Goal: Task Accomplishment & Management: Use online tool/utility

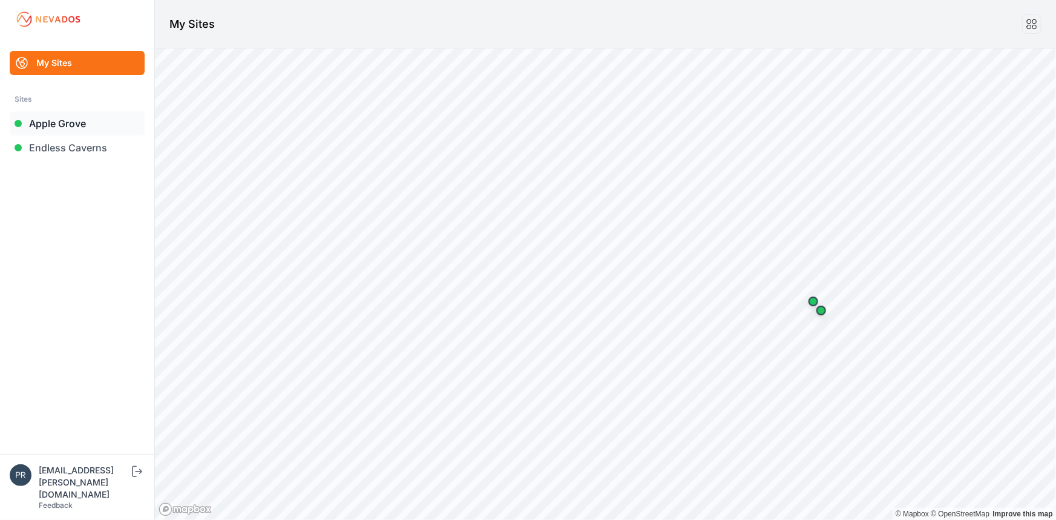
click at [82, 116] on link "Apple Grove" at bounding box center [77, 123] width 135 height 24
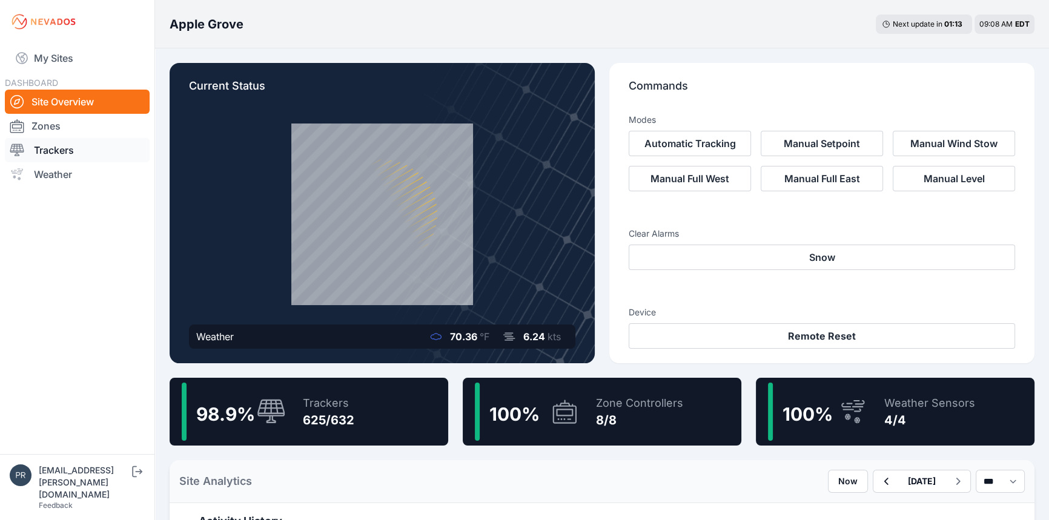
click at [67, 151] on link "Trackers" at bounding box center [77, 150] width 145 height 24
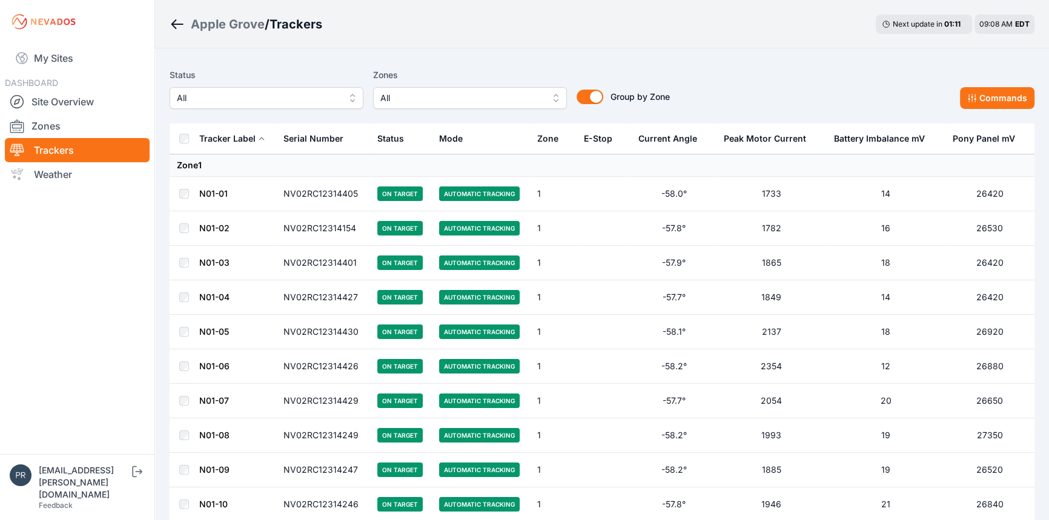
click at [309, 102] on span "All" at bounding box center [258, 98] width 162 height 15
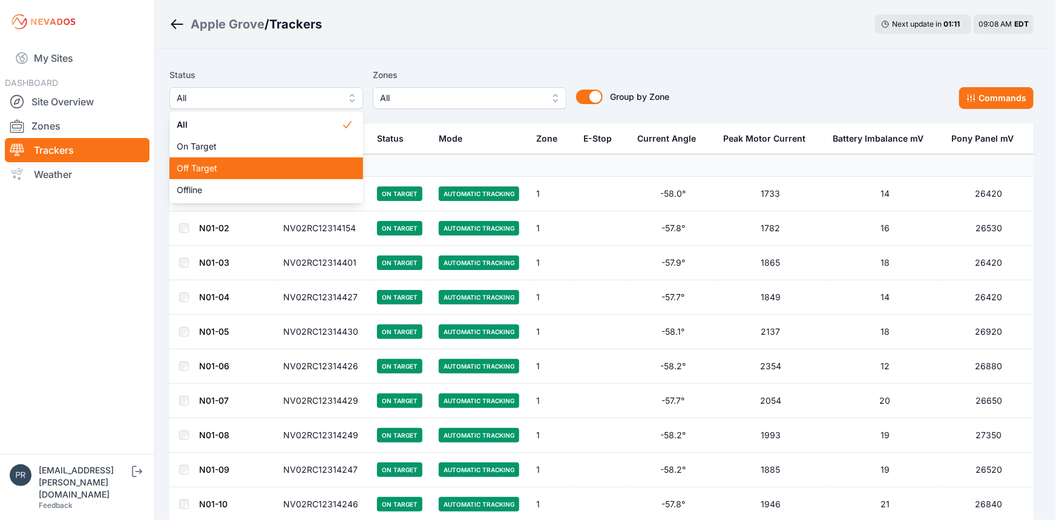
click at [231, 177] on div "Off Target" at bounding box center [267, 168] width 194 height 22
click at [415, 40] on div "Apple Grove / Trackers Next update in 01 : 11 09:08 AM EDT" at bounding box center [602, 24] width 894 height 48
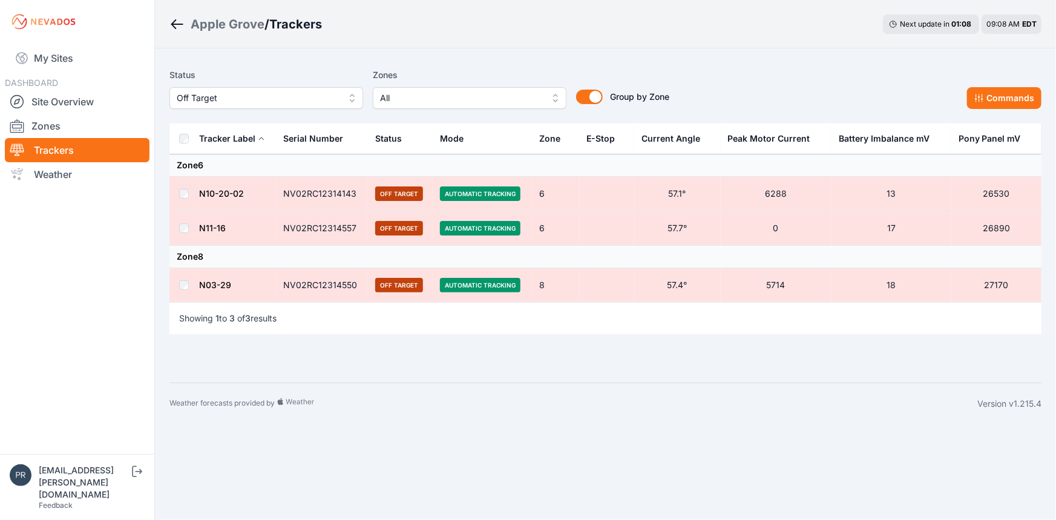
click at [190, 229] on td at bounding box center [184, 228] width 29 height 35
click at [1001, 104] on button "Commands" at bounding box center [1004, 98] width 74 height 22
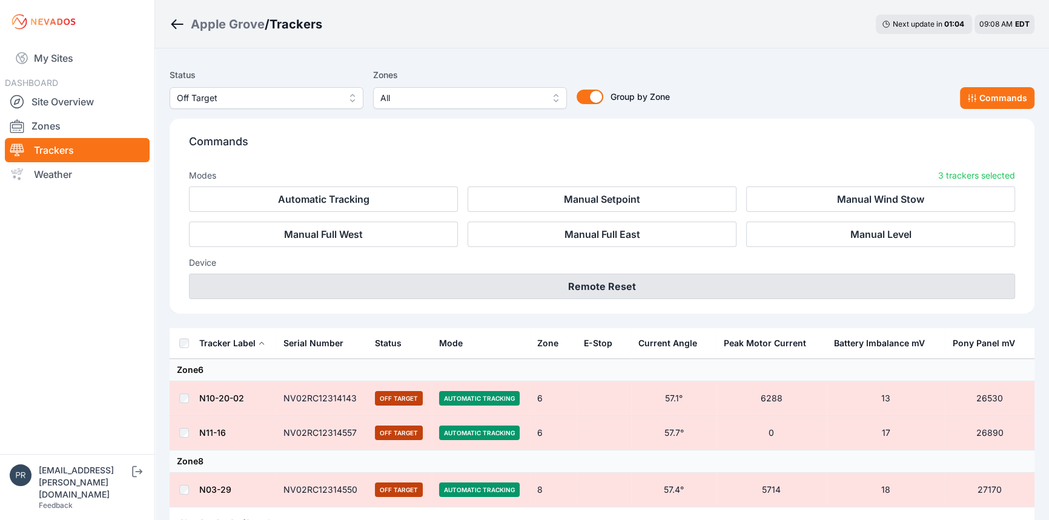
click at [707, 283] on button "Remote Reset" at bounding box center [602, 286] width 826 height 25
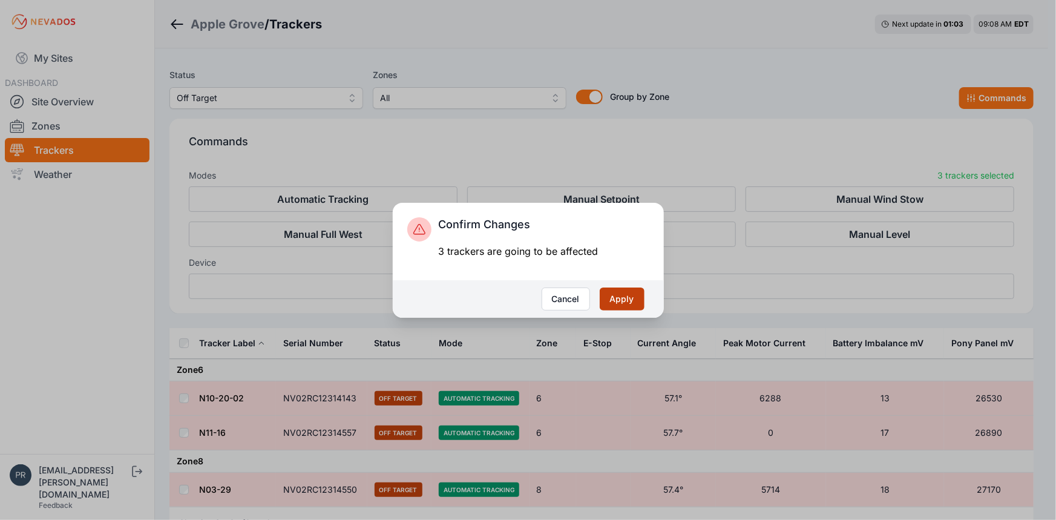
click at [616, 304] on button "Apply" at bounding box center [622, 299] width 45 height 23
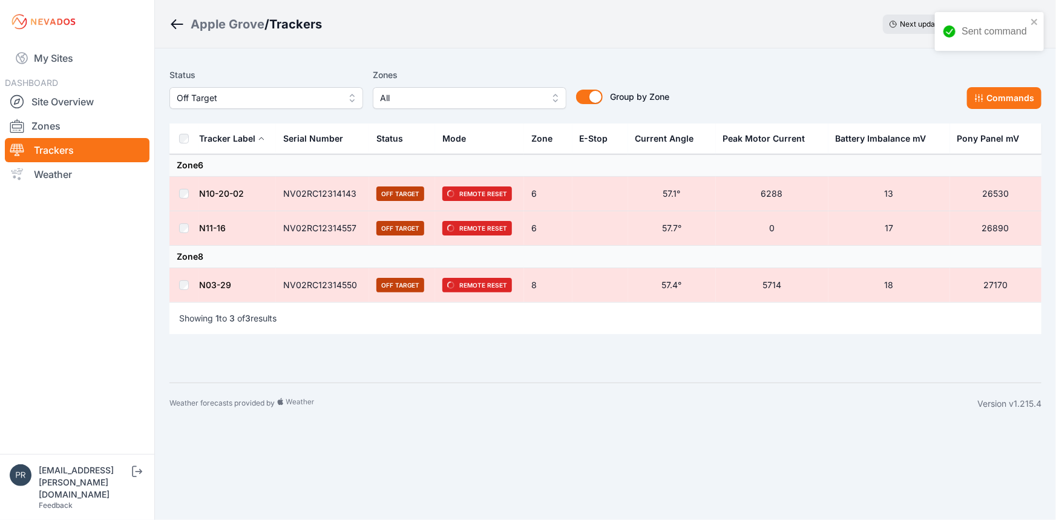
click at [105, 257] on nav "My Sites DASHBOARD Site Overview Zones Trackers Weather" at bounding box center [77, 244] width 154 height 401
click at [72, 62] on link "My Sites" at bounding box center [77, 58] width 145 height 29
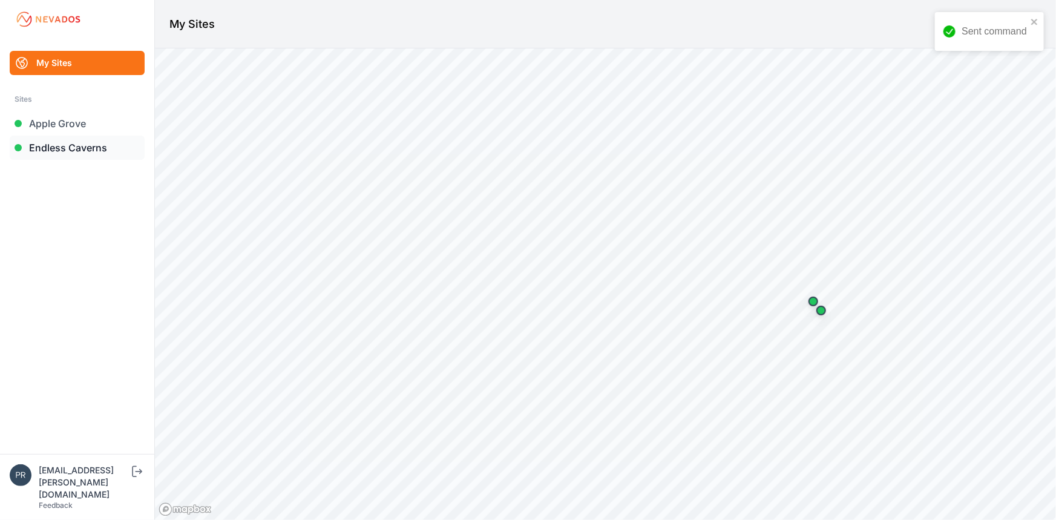
click at [82, 141] on link "Endless Caverns" at bounding box center [77, 148] width 135 height 24
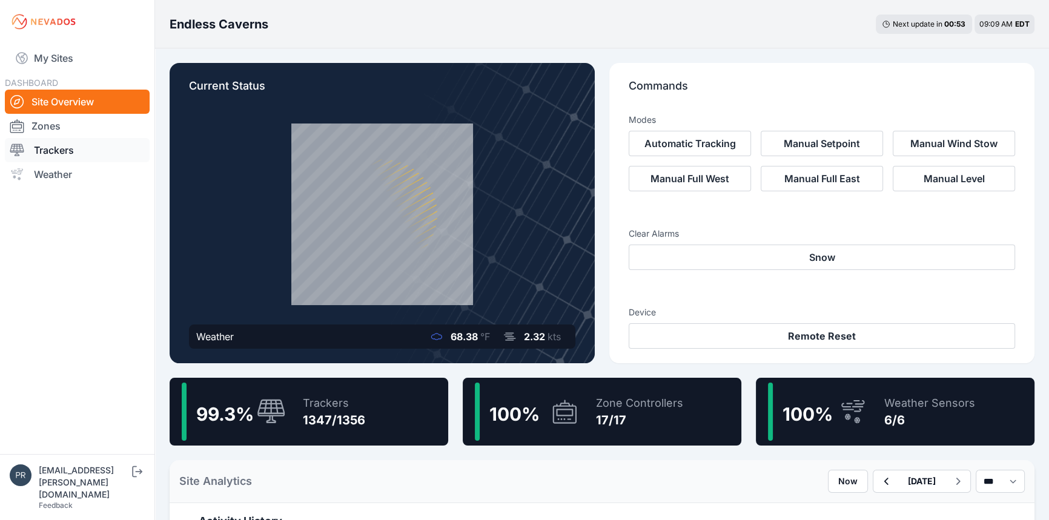
click at [65, 156] on link "Trackers" at bounding box center [77, 150] width 145 height 24
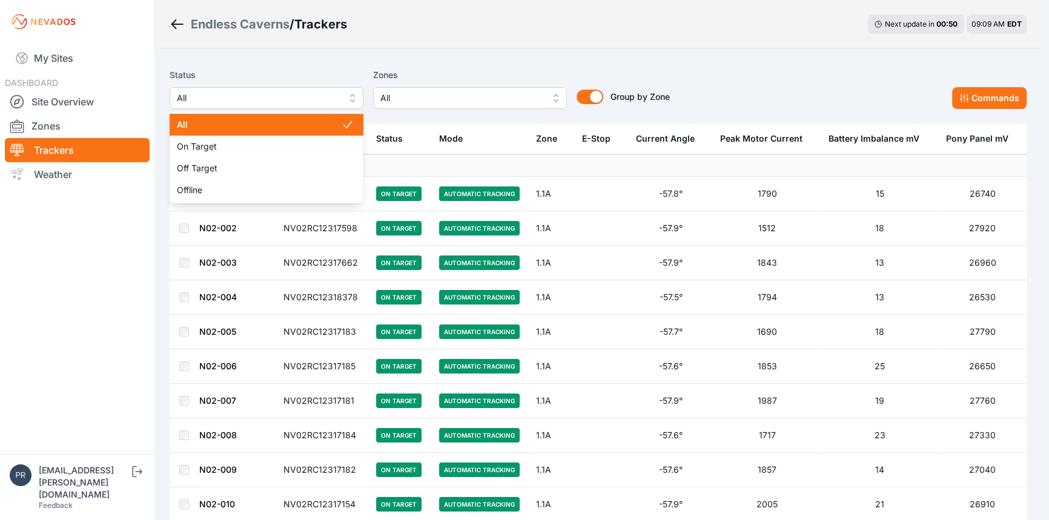
click at [326, 107] on button "All" at bounding box center [267, 98] width 194 height 22
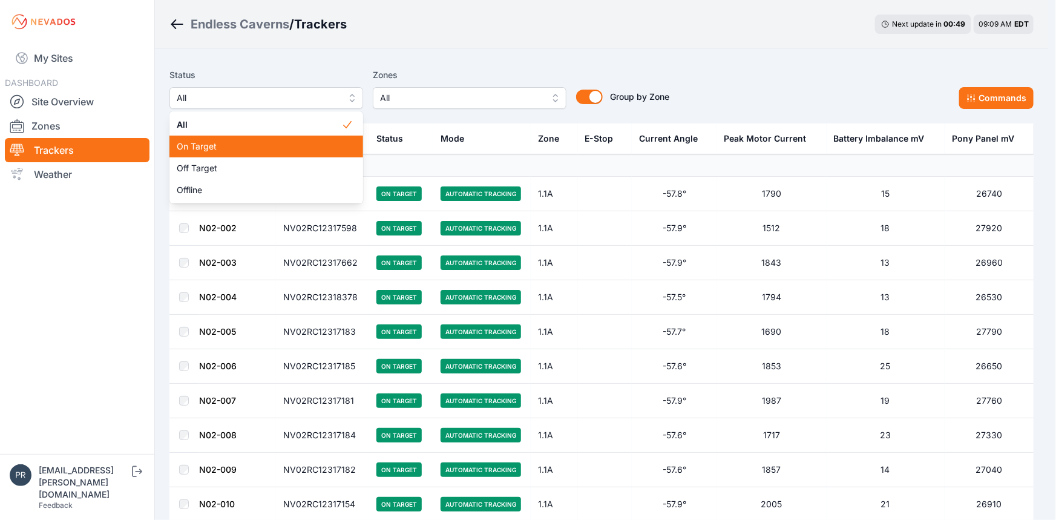
click at [254, 151] on span "On Target" at bounding box center [259, 146] width 165 height 12
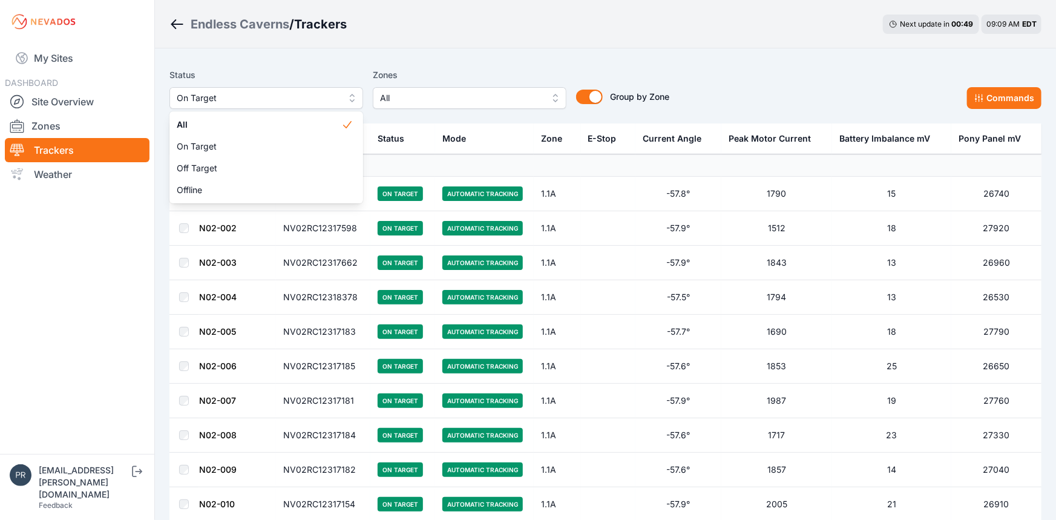
click at [243, 97] on span "On Target" at bounding box center [258, 98] width 162 height 15
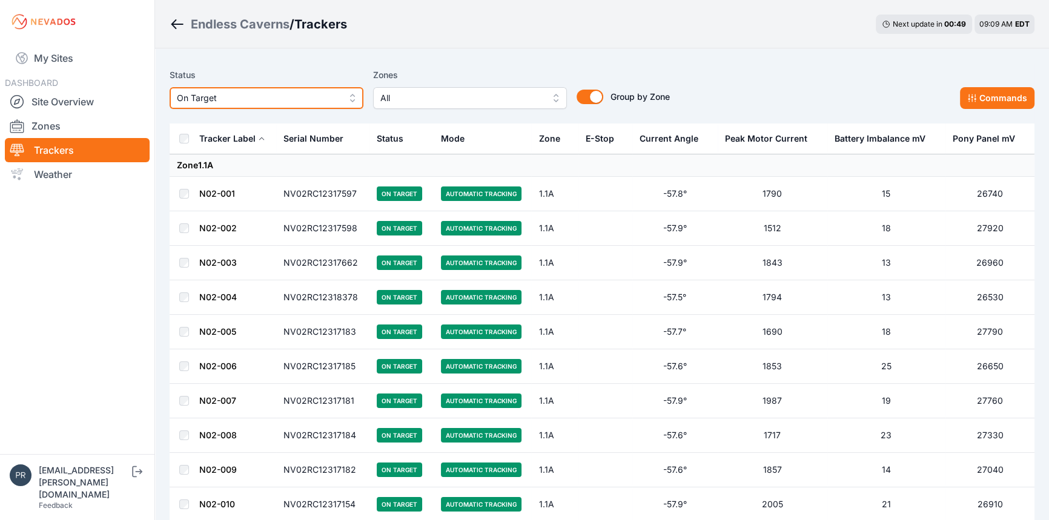
click at [232, 97] on span "On Target" at bounding box center [258, 98] width 162 height 15
click at [351, 97] on button "On Target" at bounding box center [267, 98] width 194 height 22
click at [226, 106] on button "On Target" at bounding box center [267, 98] width 194 height 22
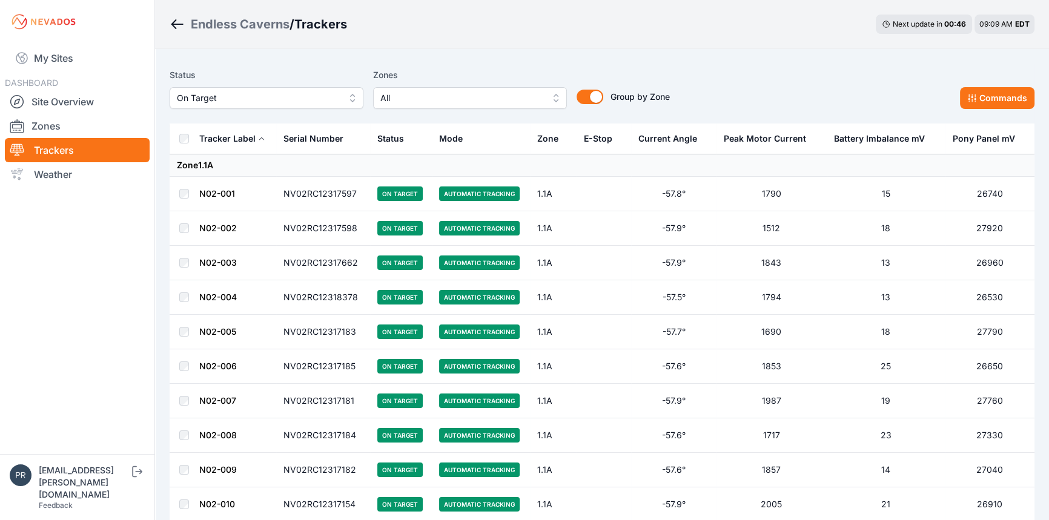
click at [343, 92] on button "On Target" at bounding box center [267, 98] width 194 height 22
click at [203, 102] on span "On Target" at bounding box center [258, 98] width 162 height 15
click at [352, 99] on button "On Target" at bounding box center [267, 98] width 194 height 22
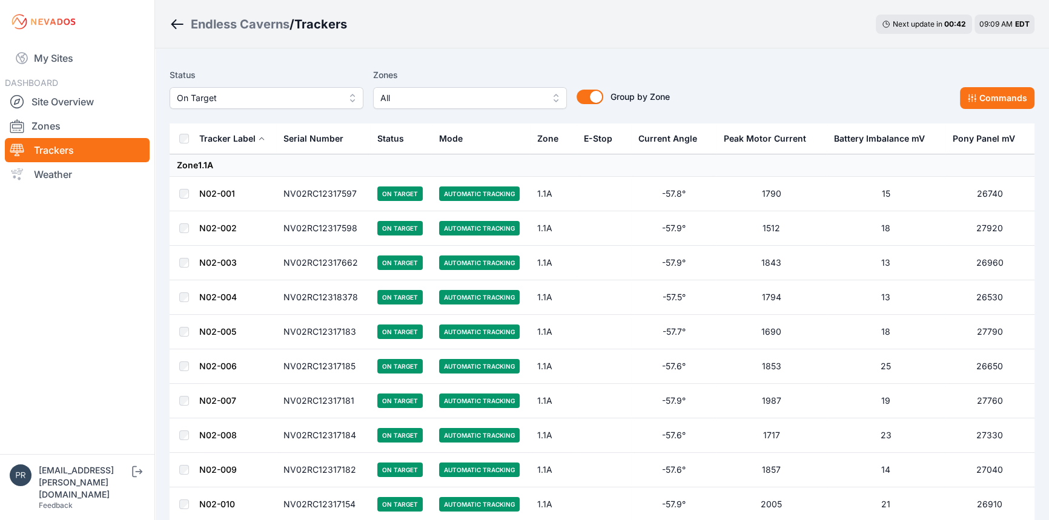
drag, startPoint x: 91, startPoint y: 152, endPoint x: 113, endPoint y: 150, distance: 21.9
click at [91, 152] on link "Trackers" at bounding box center [77, 150] width 145 height 24
click at [311, 92] on span "On Target" at bounding box center [258, 98] width 162 height 15
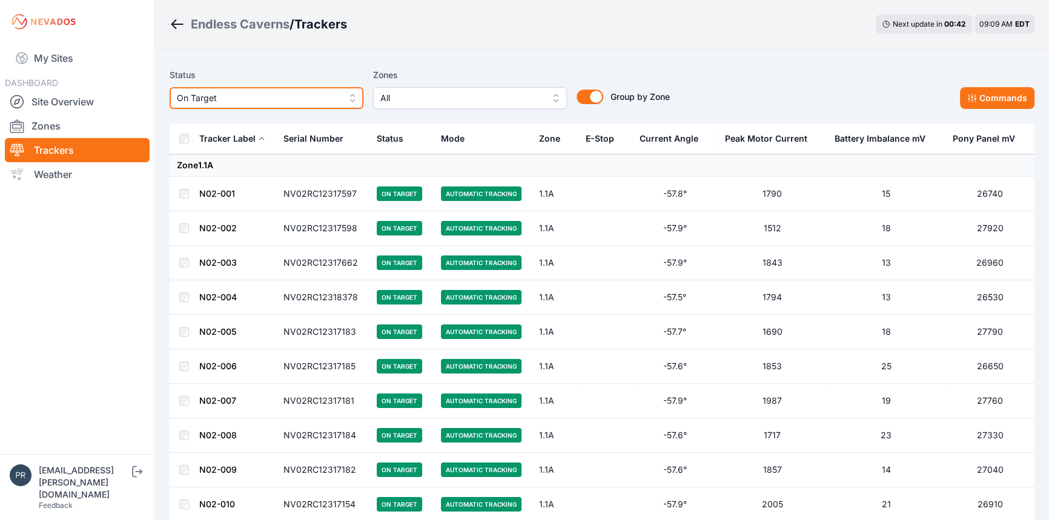
click at [351, 101] on button "On Target" at bounding box center [267, 98] width 194 height 22
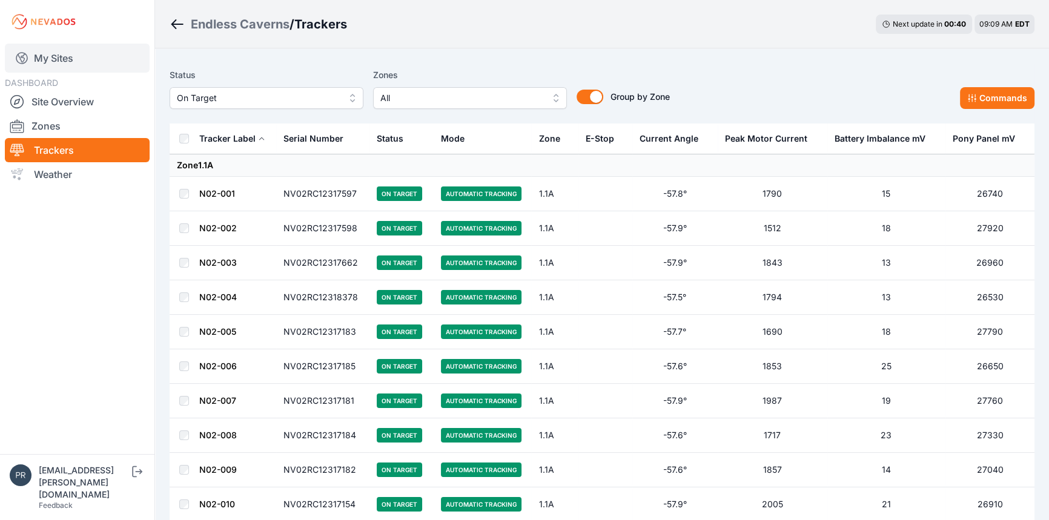
click at [58, 59] on link "My Sites" at bounding box center [77, 58] width 145 height 29
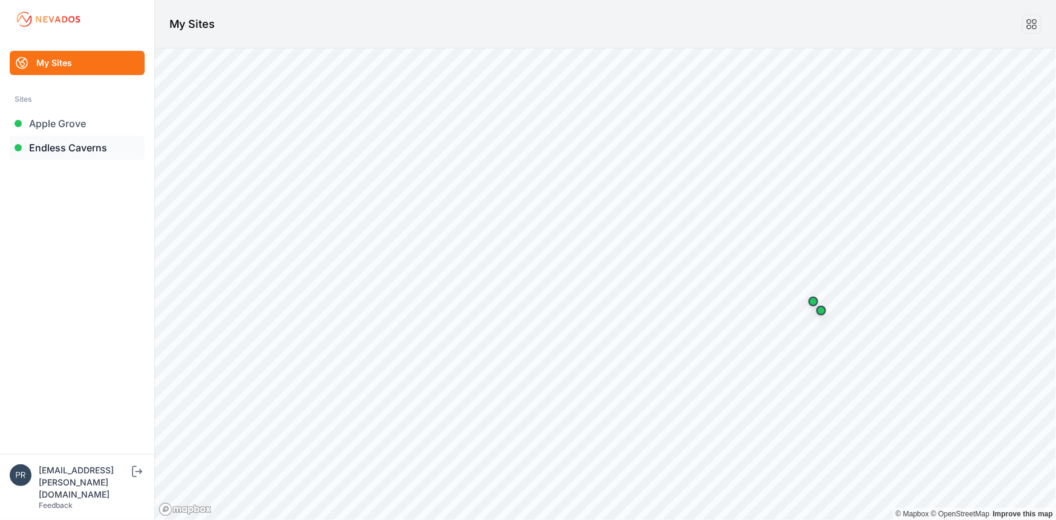
click at [59, 152] on link "Endless Caverns" at bounding box center [77, 148] width 135 height 24
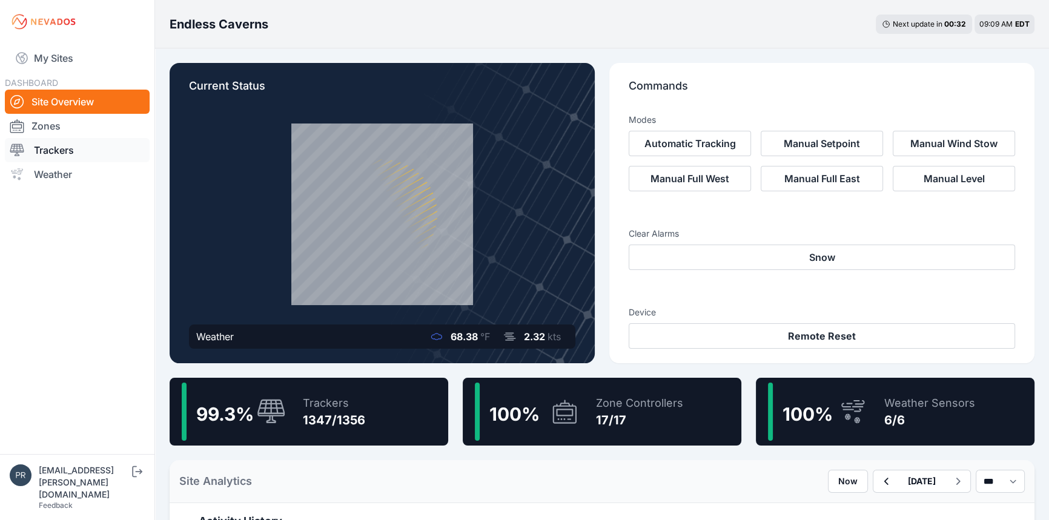
click at [56, 152] on link "Trackers" at bounding box center [77, 150] width 145 height 24
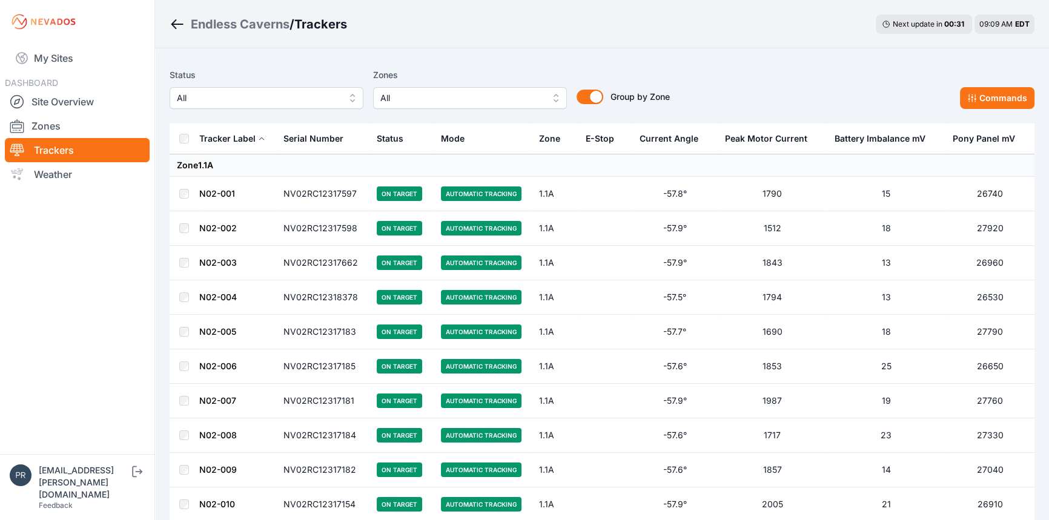
click at [262, 104] on span "All" at bounding box center [258, 98] width 162 height 15
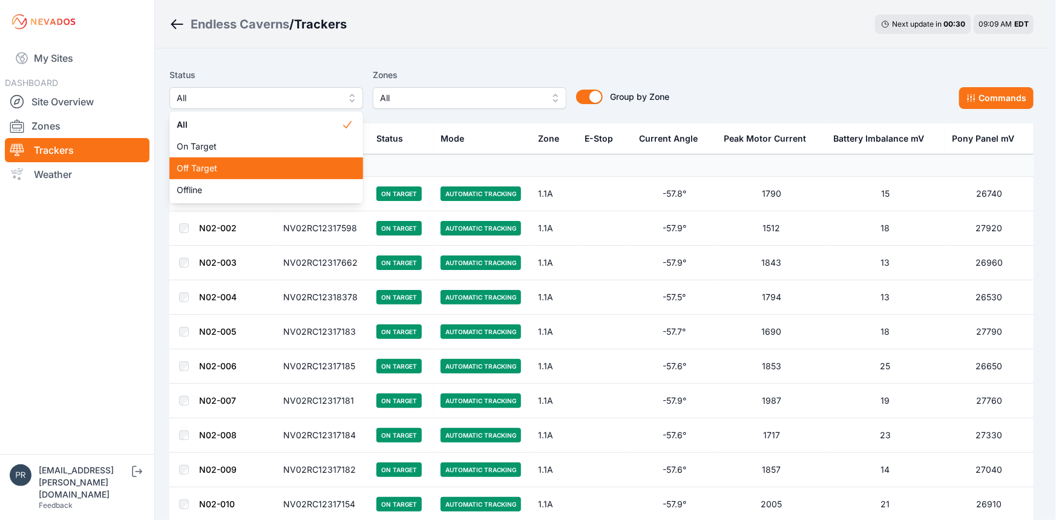
click at [247, 168] on span "Off Target" at bounding box center [259, 168] width 165 height 12
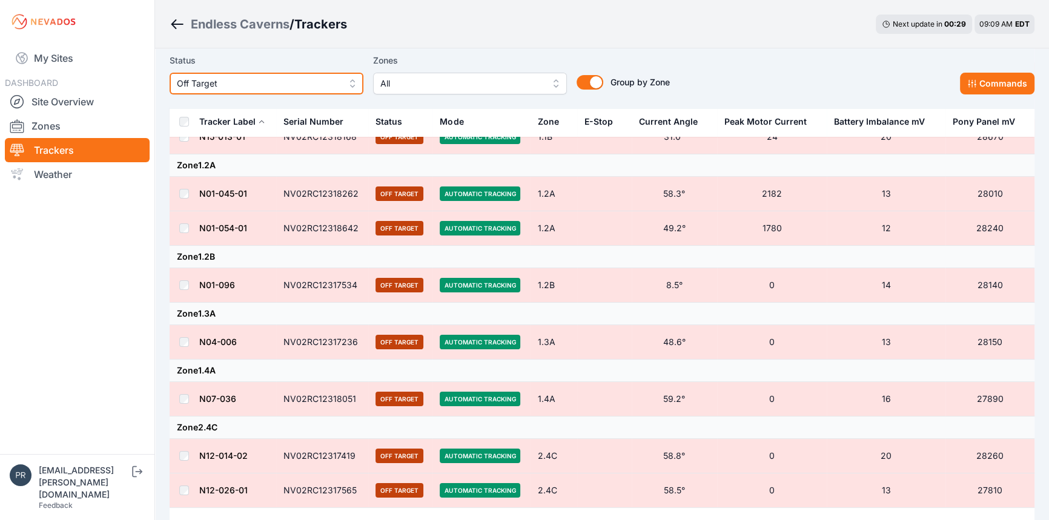
scroll to position [2, 0]
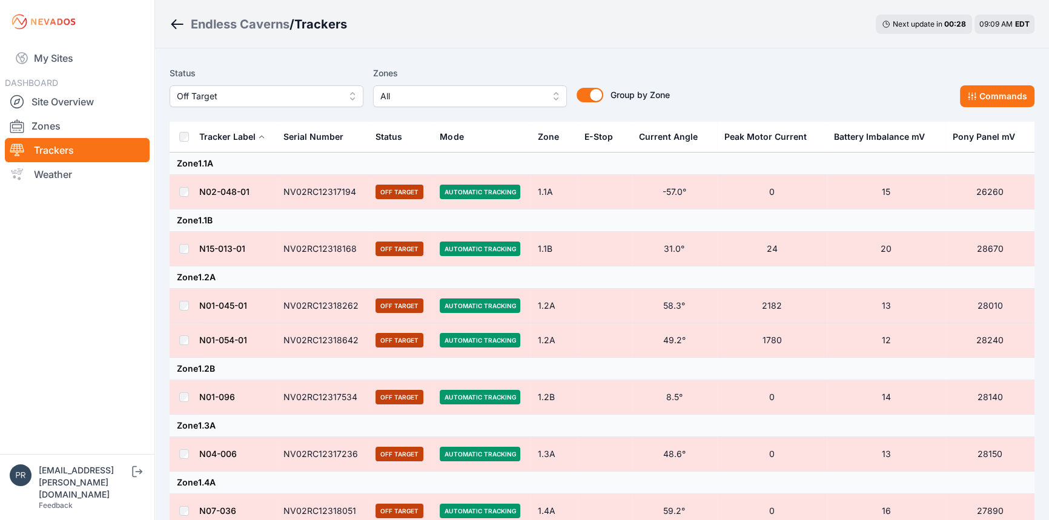
click at [218, 140] on div "Tracker Label" at bounding box center [227, 137] width 56 height 12
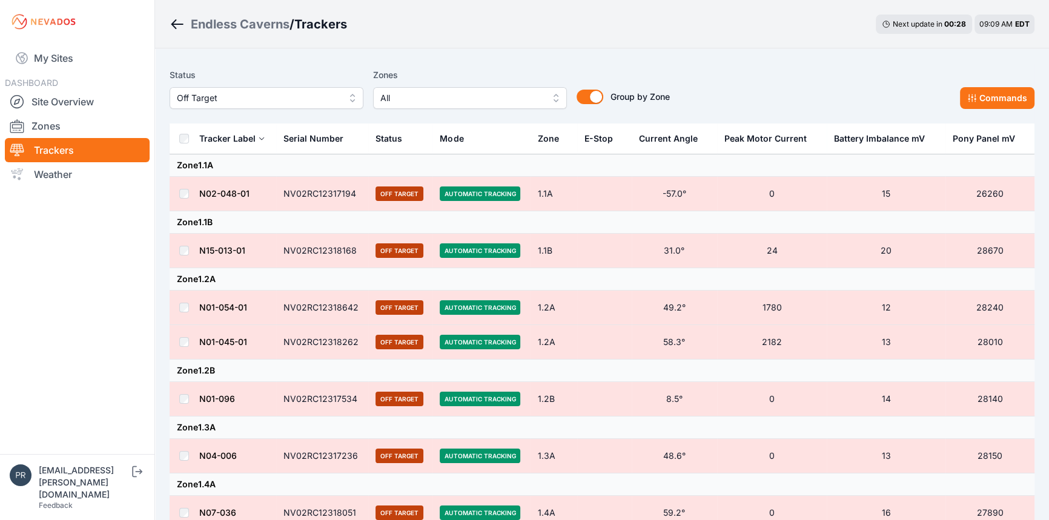
click at [188, 145] on th at bounding box center [184, 139] width 29 height 31
click at [993, 104] on button "Commands" at bounding box center [997, 98] width 74 height 22
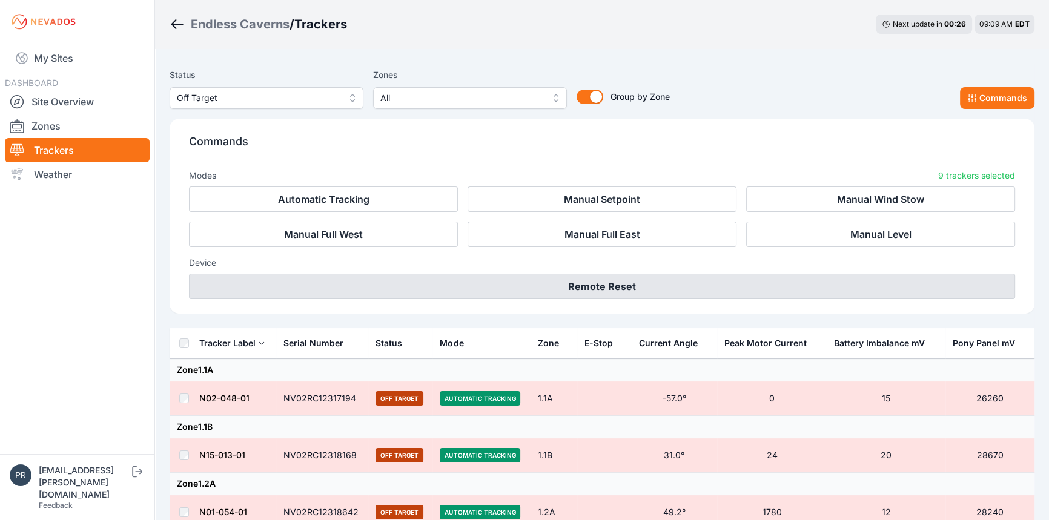
click at [636, 285] on button "Remote Reset" at bounding box center [602, 286] width 826 height 25
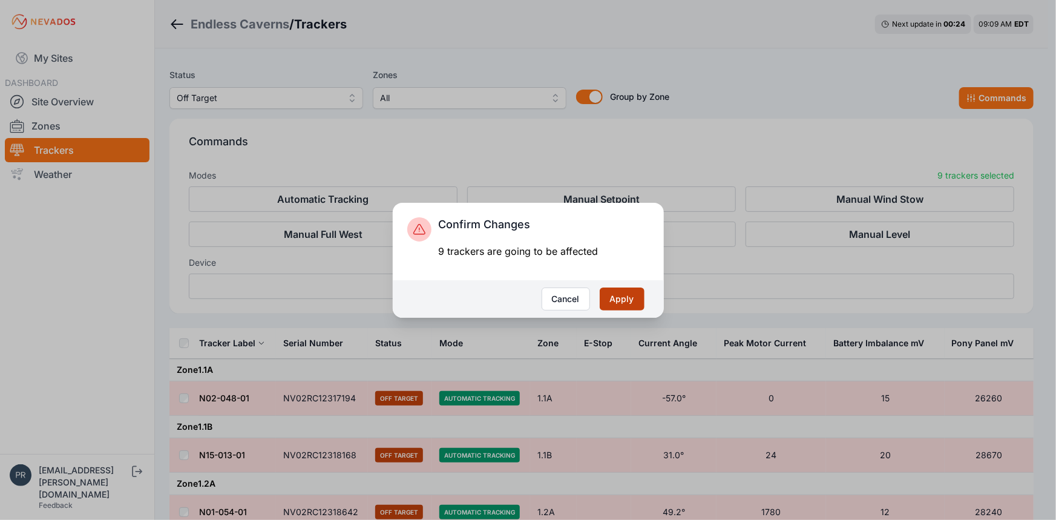
click at [634, 298] on button "Apply" at bounding box center [622, 299] width 45 height 23
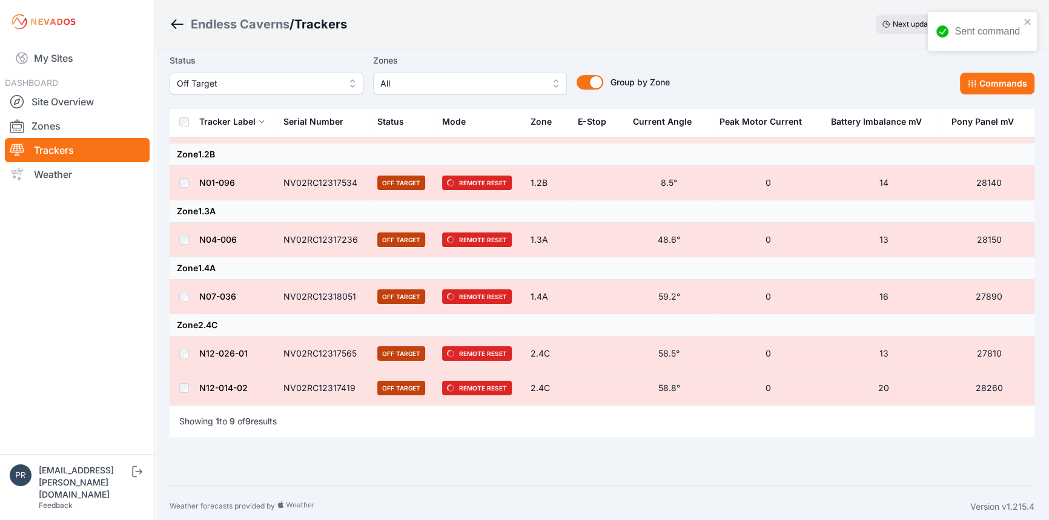
scroll to position [222, 0]
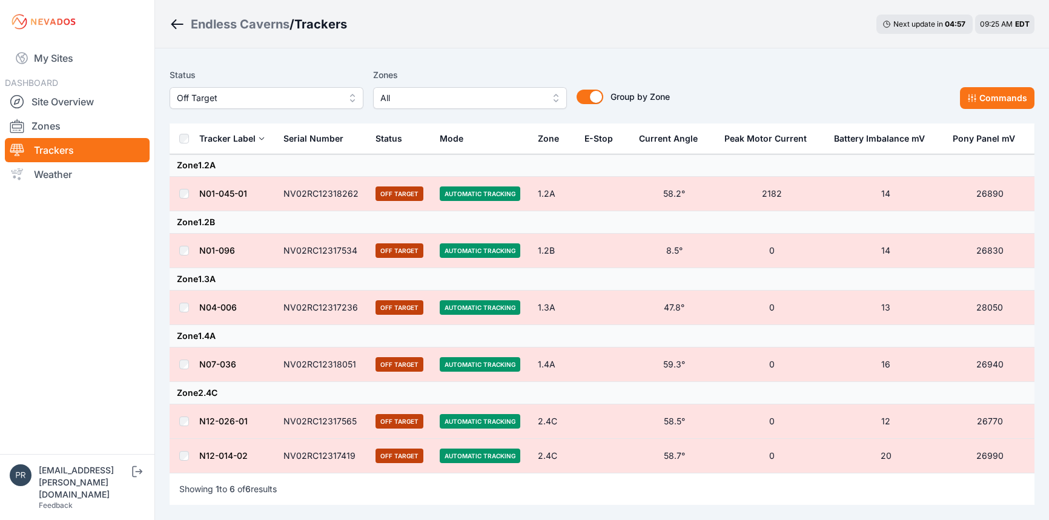
scroll to position [74, 0]
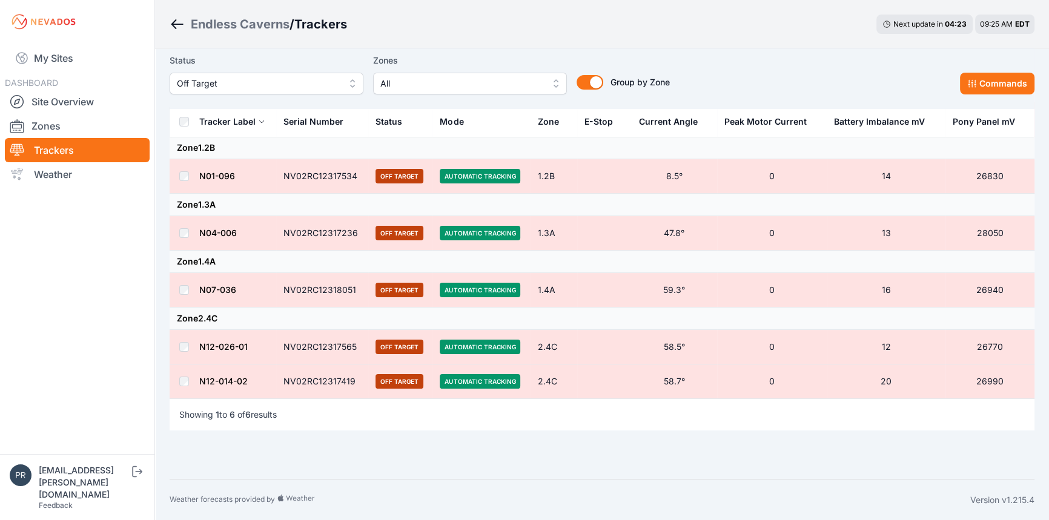
drag, startPoint x: 490, startPoint y: 433, endPoint x: 375, endPoint y: 42, distance: 407.1
click at [490, 433] on main "Status Off Target Zones All Group by Zone Group by Zone Commands Tracker Label …" at bounding box center [602, 216] width 865 height 457
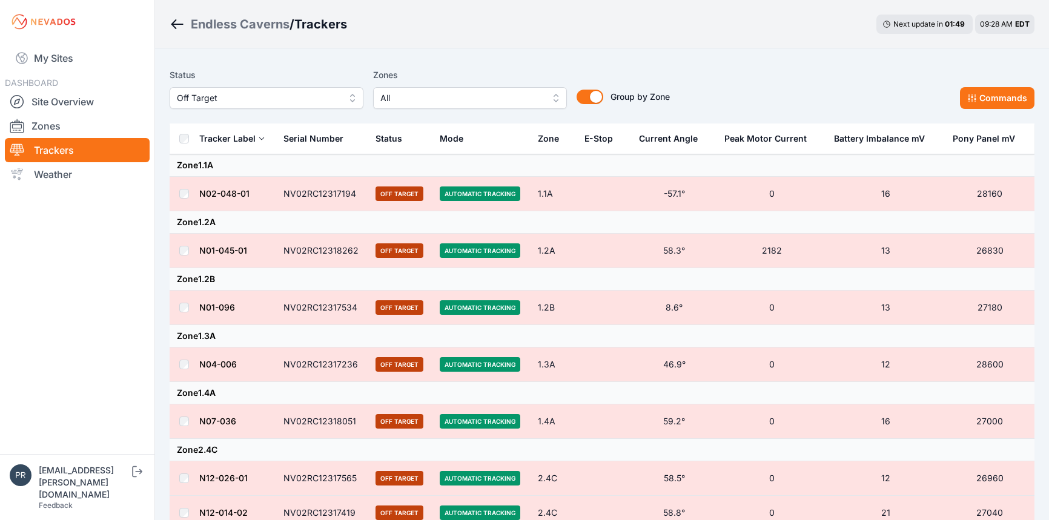
scroll to position [74, 0]
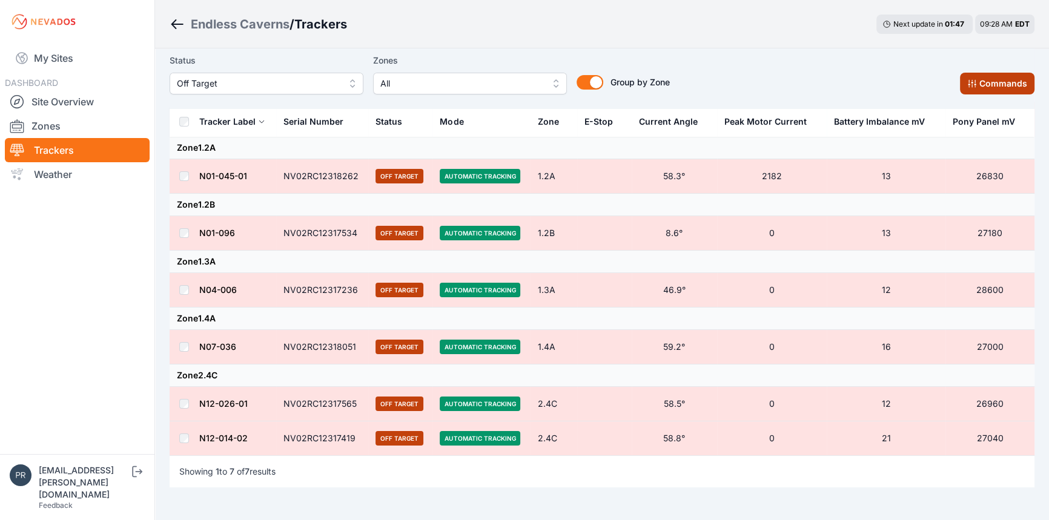
click at [987, 84] on button "Commands" at bounding box center [997, 84] width 74 height 22
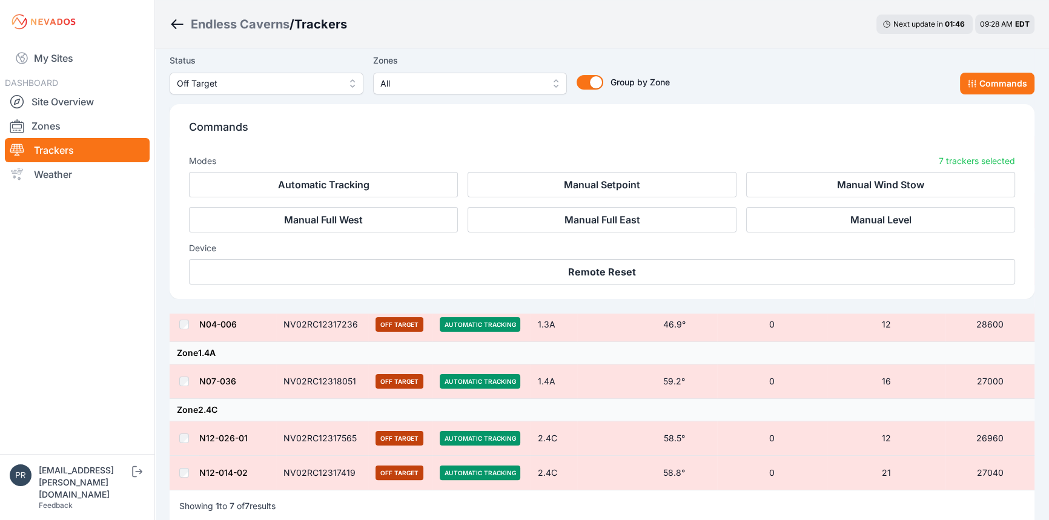
scroll to position [279, 0]
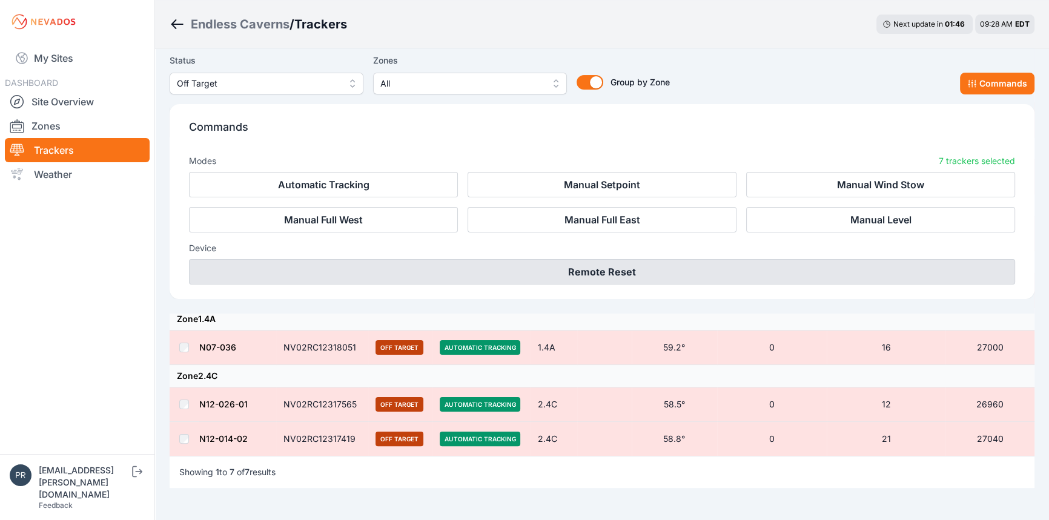
click at [770, 272] on button "Remote Reset" at bounding box center [602, 271] width 826 height 25
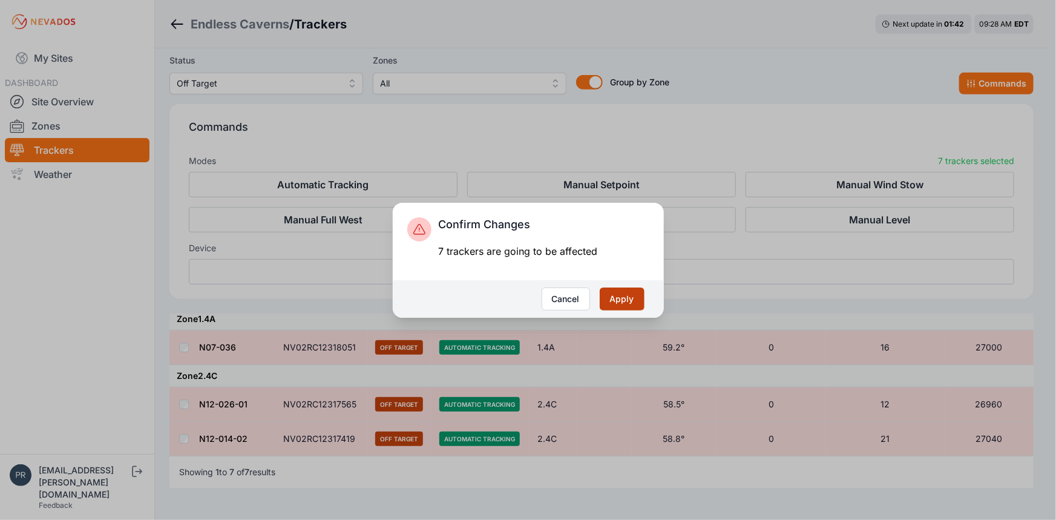
click at [625, 305] on button "Apply" at bounding box center [622, 299] width 45 height 23
